Goal: Task Accomplishment & Management: Manage account settings

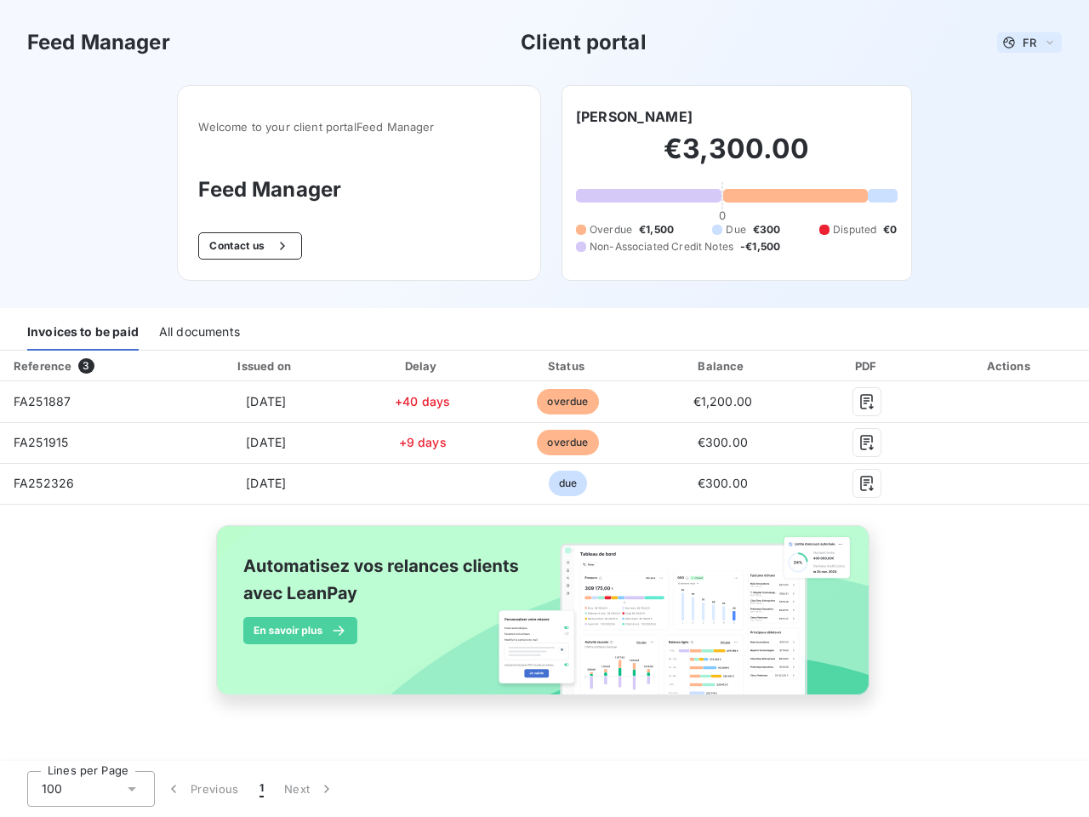
click at [1030, 43] on span "FR" at bounding box center [1030, 43] width 14 height 14
click at [248, 246] on button "Contact us" at bounding box center [249, 245] width 103 height 27
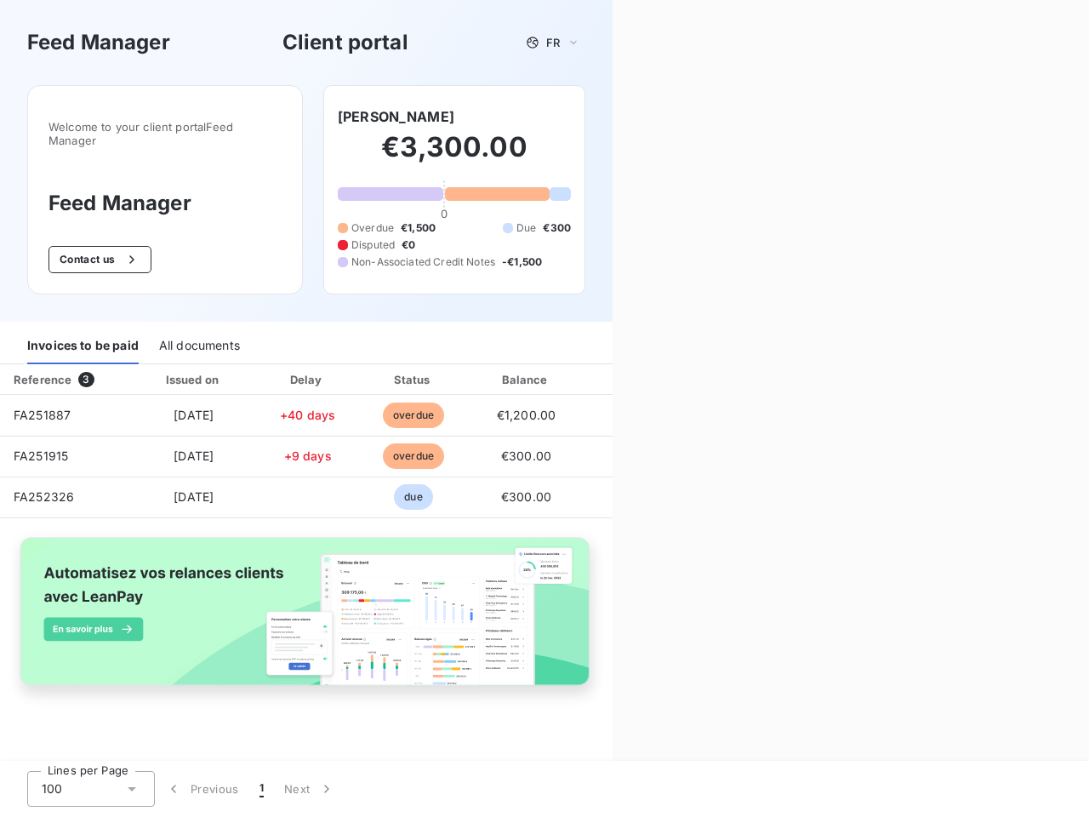
click at [606, 117] on div "Welcome to your client portal Feed Manager Feed Manager Contact us [PERSON_NAME…" at bounding box center [306, 203] width 613 height 237
click at [83, 333] on div "Invoices to be paid" at bounding box center [82, 347] width 111 height 36
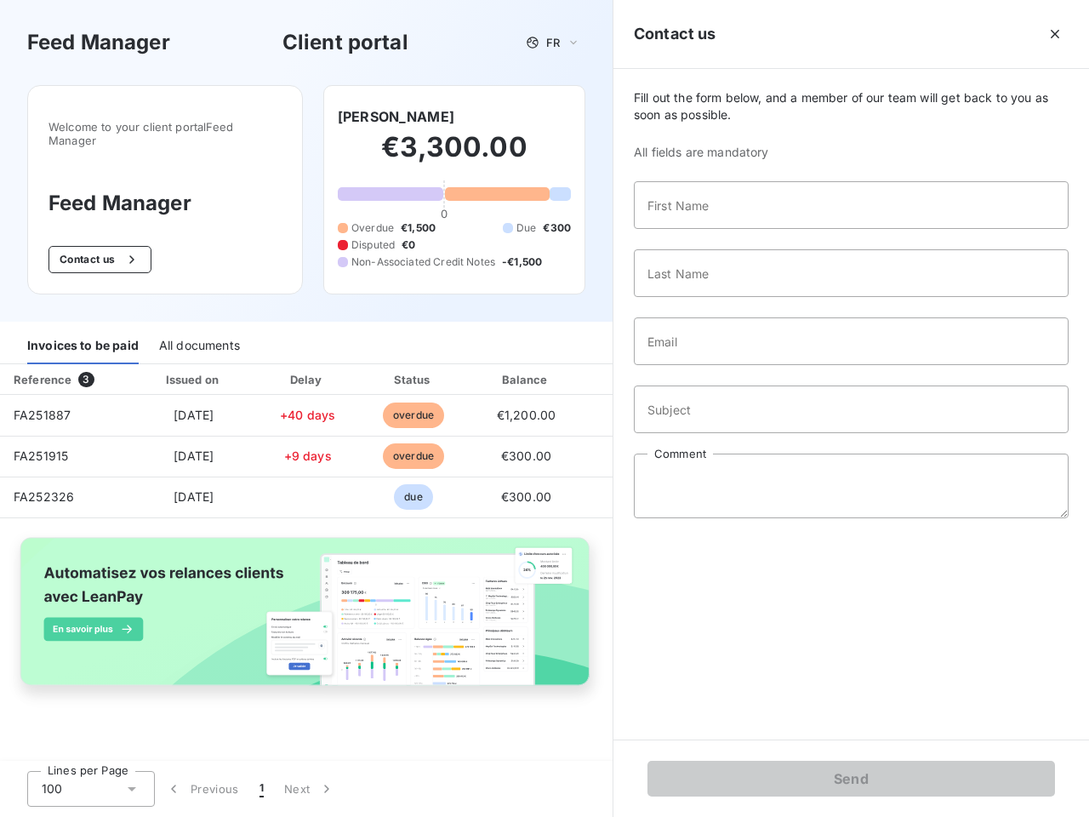
click at [198, 333] on div "All documents" at bounding box center [199, 347] width 81 height 36
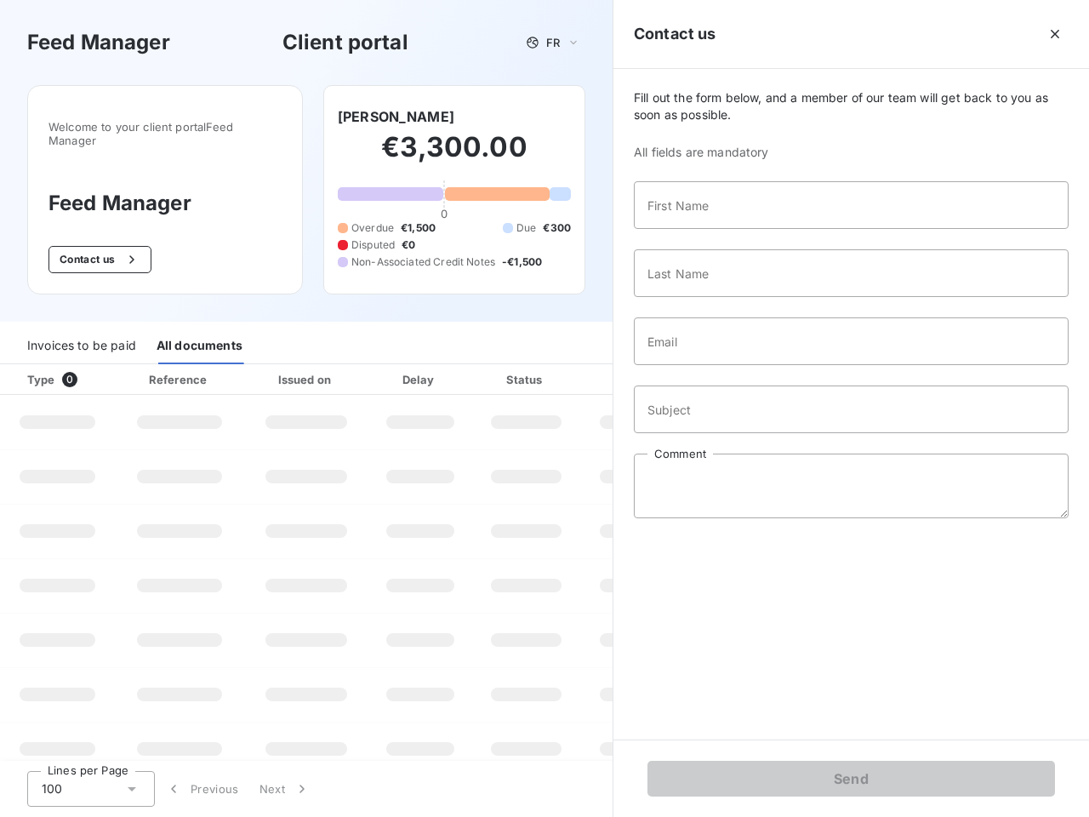
click at [265, 366] on th "Issued on" at bounding box center [306, 379] width 124 height 31
click at [422, 366] on th "Delay" at bounding box center [421, 379] width 104 height 31
click at [568, 366] on th "Status" at bounding box center [526, 379] width 108 height 31
click at [723, 366] on div "Fill out the form below, and a member of our team will get back to you as soon …" at bounding box center [852, 404] width 476 height 671
